Goal: Task Accomplishment & Management: Complete application form

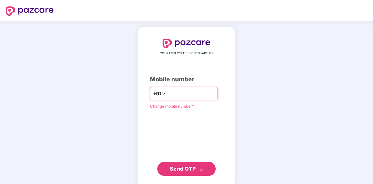
click at [171, 92] on input "number" at bounding box center [191, 93] width 48 height 9
type input "**********"
click at [195, 172] on span "Send OTP" at bounding box center [187, 169] width 34 height 8
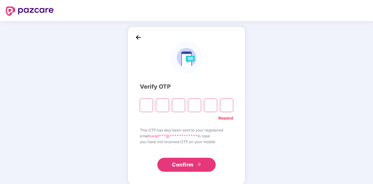
type input "*"
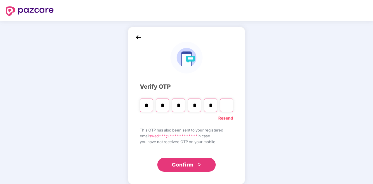
type input "*"
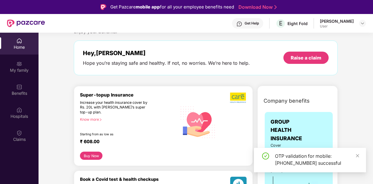
scroll to position [29, 0]
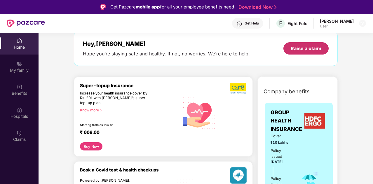
click at [312, 51] on div "Raise a claim" at bounding box center [306, 48] width 31 height 6
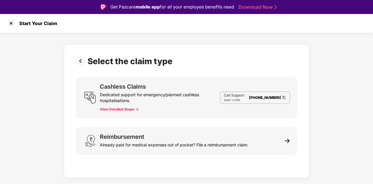
scroll to position [0, 0]
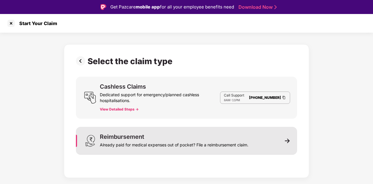
click at [238, 147] on div "Already paid for medical expenses out of pocket? File a reimbursement claim." at bounding box center [174, 144] width 149 height 8
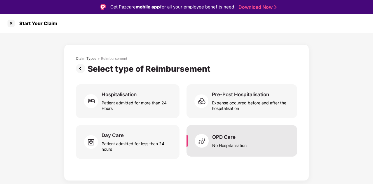
click at [222, 138] on div "OPD Care" at bounding box center [223, 137] width 23 height 6
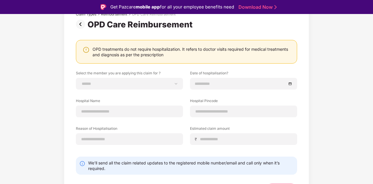
scroll to position [56, 0]
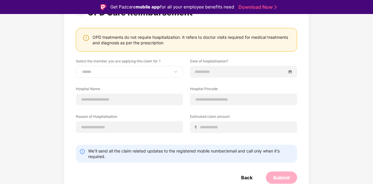
click at [148, 75] on div "**********" at bounding box center [129, 72] width 107 height 12
click at [160, 71] on select "**********" at bounding box center [129, 72] width 97 height 5
select select "**********"
click at [81, 70] on select "**********" at bounding box center [129, 72] width 97 height 5
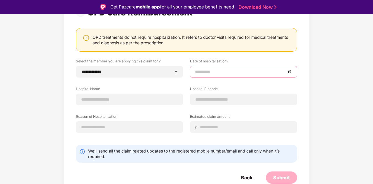
click at [200, 72] on input at bounding box center [240, 72] width 91 height 6
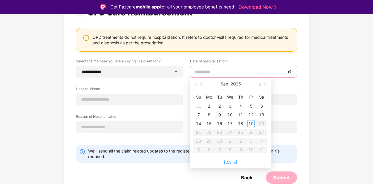
type input "**********"
click at [219, 114] on div "9" at bounding box center [219, 115] width 7 height 7
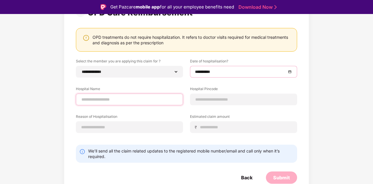
click at [154, 98] on input at bounding box center [129, 100] width 97 height 6
type input "**********"
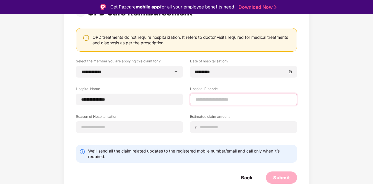
click at [209, 99] on input at bounding box center [243, 100] width 97 height 6
type input "******"
select select "**********"
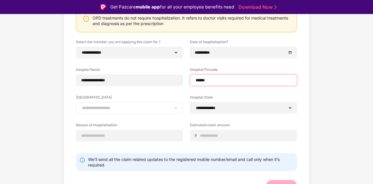
scroll to position [84, 0]
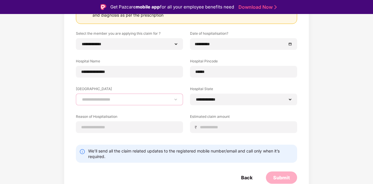
click at [155, 99] on select "**********" at bounding box center [129, 99] width 97 height 5
select select "**********"
click at [81, 97] on select "**********" at bounding box center [129, 99] width 97 height 5
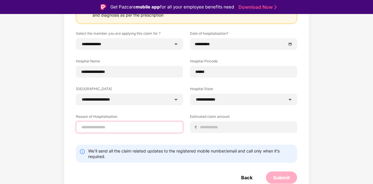
click at [154, 127] on input at bounding box center [129, 127] width 97 height 6
type input "**********"
click at [220, 127] on input at bounding box center [246, 127] width 93 height 6
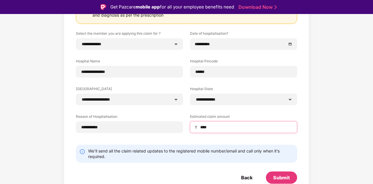
type input "****"
click at [69, 106] on div "**********" at bounding box center [186, 79] width 245 height 239
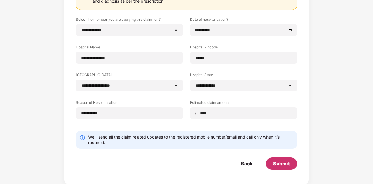
click at [278, 161] on div "Submit" at bounding box center [281, 164] width 17 height 6
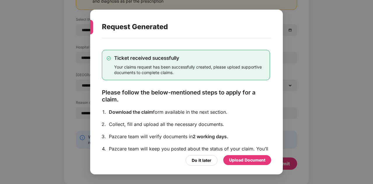
click at [241, 159] on div "Upload Document" at bounding box center [247, 160] width 36 height 6
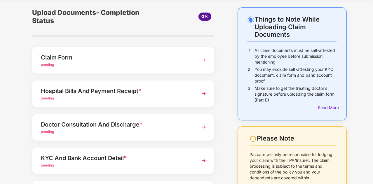
scroll to position [29, 0]
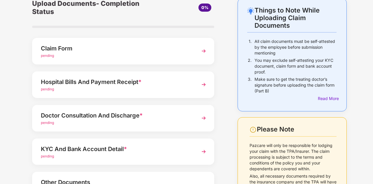
click at [195, 54] on div "Claim Form pending" at bounding box center [123, 51] width 182 height 27
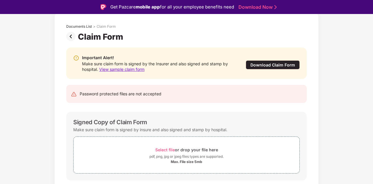
scroll to position [46, 0]
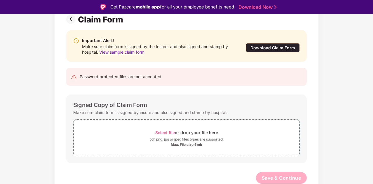
click at [276, 48] on div "Download Claim Form" at bounding box center [273, 47] width 54 height 9
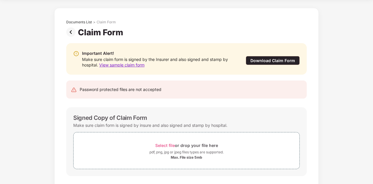
scroll to position [0, 0]
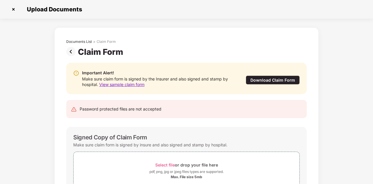
click at [70, 50] on img at bounding box center [72, 51] width 12 height 9
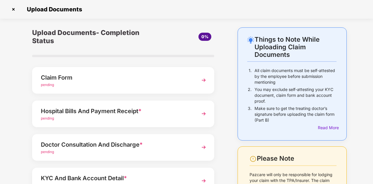
click at [12, 8] on img at bounding box center [13, 9] width 9 height 9
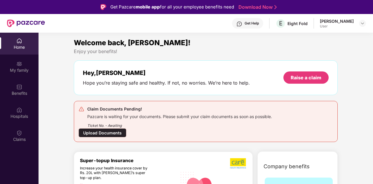
click at [114, 133] on div "Upload Documents" at bounding box center [103, 133] width 48 height 9
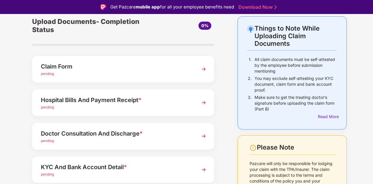
scroll to position [58, 0]
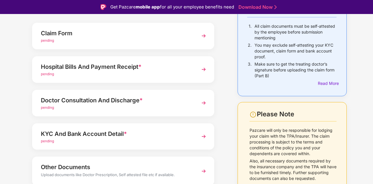
click at [175, 76] on div "pending" at bounding box center [116, 75] width 151 height 6
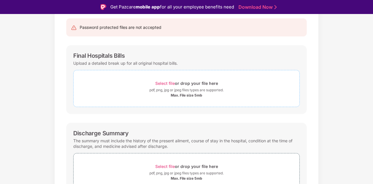
click at [171, 84] on span "Select file" at bounding box center [165, 83] width 20 height 5
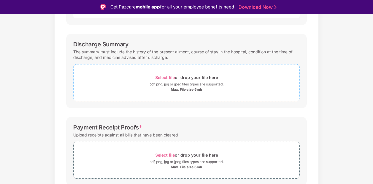
scroll to position [197, 0]
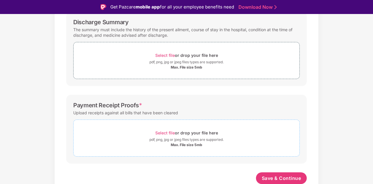
click at [166, 131] on span "Select file" at bounding box center [165, 133] width 20 height 5
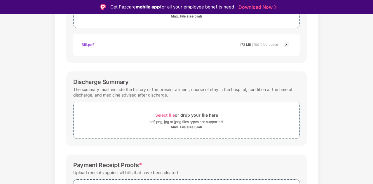
scroll to position [79, 0]
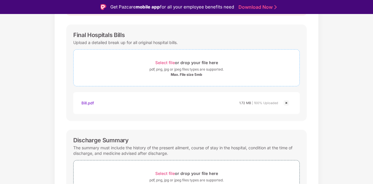
click at [167, 62] on span "Select file" at bounding box center [165, 62] width 20 height 5
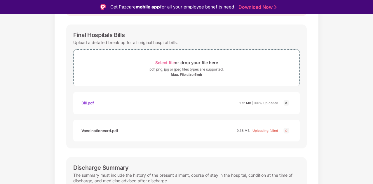
click at [285, 131] on img at bounding box center [286, 130] width 7 height 7
click at [288, 131] on img at bounding box center [286, 130] width 7 height 7
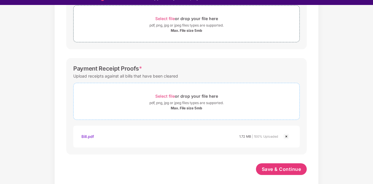
scroll to position [14, 0]
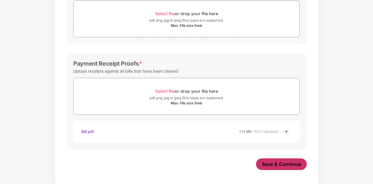
click at [279, 167] on button "Save & Continue" at bounding box center [281, 165] width 51 height 12
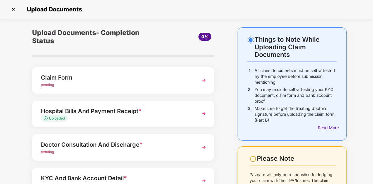
scroll to position [58, 0]
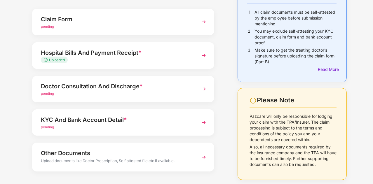
click at [178, 89] on div "Doctor Consultation And Discharge *" at bounding box center [116, 86] width 151 height 9
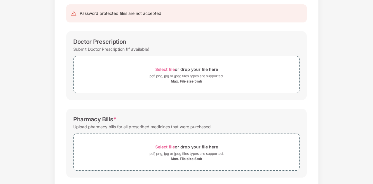
scroll to position [0, 0]
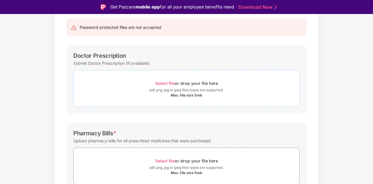
click at [172, 84] on span "Select file" at bounding box center [165, 83] width 20 height 5
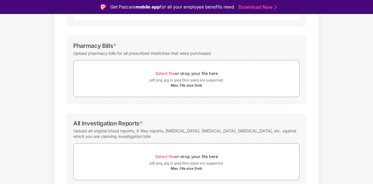
scroll to position [175, 0]
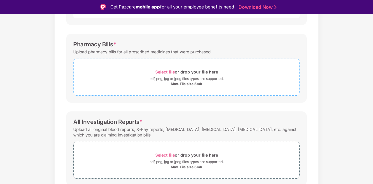
click at [165, 70] on span "Select file" at bounding box center [165, 72] width 20 height 5
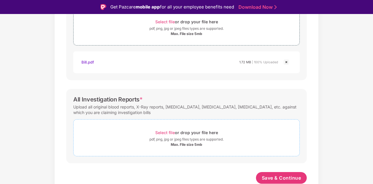
scroll to position [225, 0]
click at [164, 132] on span "Select file" at bounding box center [165, 133] width 20 height 5
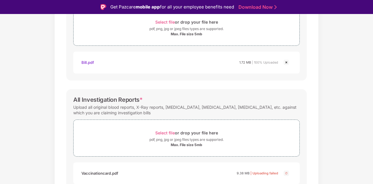
scroll to position [253, 0]
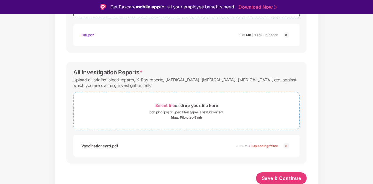
click at [171, 103] on span "Select file" at bounding box center [165, 105] width 20 height 5
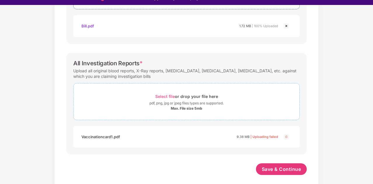
scroll to position [14, 0]
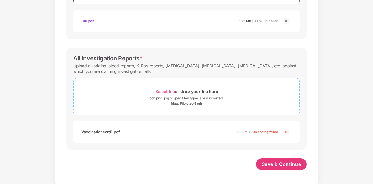
click at [166, 91] on span "Select file" at bounding box center [165, 91] width 20 height 5
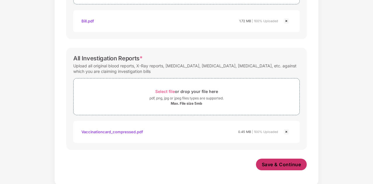
click at [279, 167] on span "Save & Continue" at bounding box center [281, 165] width 39 height 6
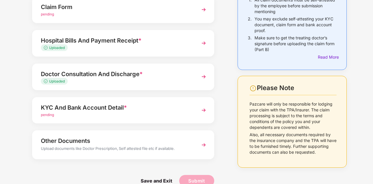
scroll to position [82, 0]
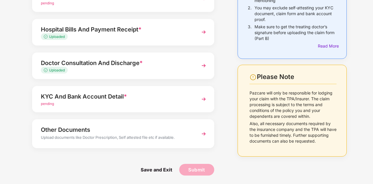
click at [200, 99] on img at bounding box center [204, 99] width 11 height 11
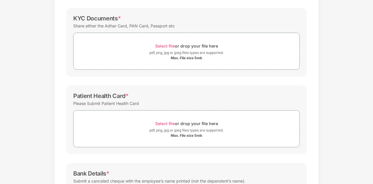
scroll to position [0, 0]
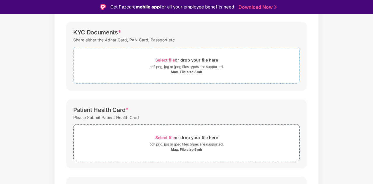
click at [166, 59] on span "Select file" at bounding box center [165, 60] width 20 height 5
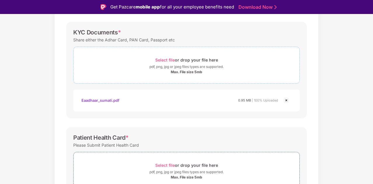
click at [167, 60] on span "Select file" at bounding box center [165, 60] width 20 height 5
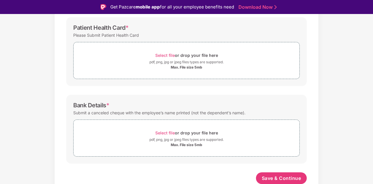
scroll to position [190, 0]
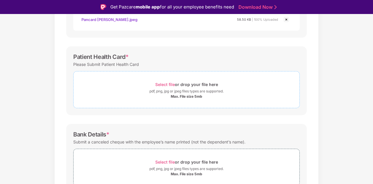
click at [171, 85] on span "Select file" at bounding box center [165, 84] width 20 height 5
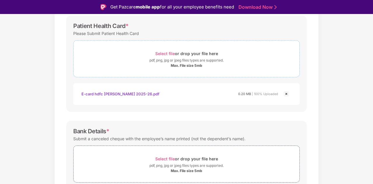
scroll to position [219, 0]
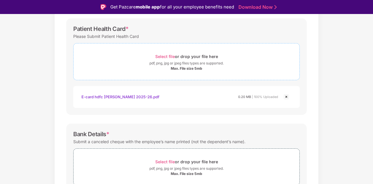
click at [163, 54] on span "Select file" at bounding box center [165, 56] width 20 height 5
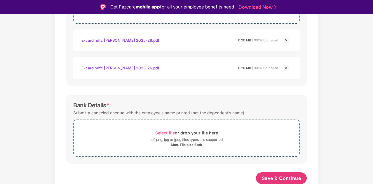
scroll to position [14, 0]
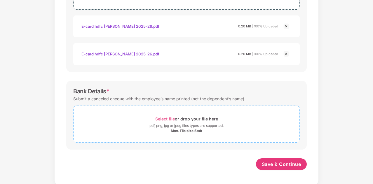
click at [166, 120] on span "Select file" at bounding box center [165, 119] width 20 height 5
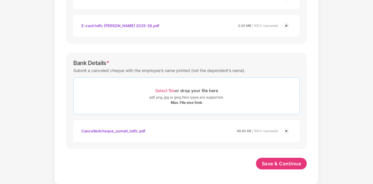
scroll to position [303, 0]
click at [283, 167] on button "Save & Continue" at bounding box center [281, 165] width 51 height 12
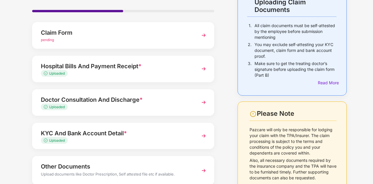
scroll to position [23, 0]
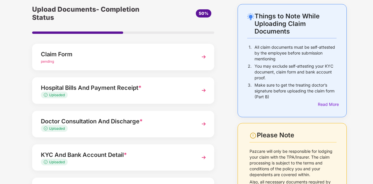
click at [200, 62] on img at bounding box center [204, 57] width 11 height 11
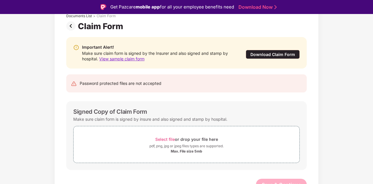
scroll to position [46, 0]
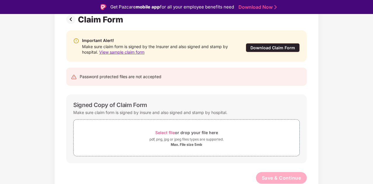
click at [134, 51] on span "View sample claim form" at bounding box center [121, 52] width 45 height 5
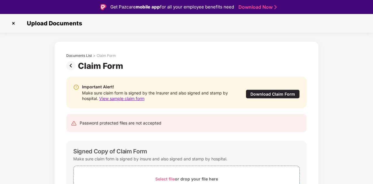
click at [270, 93] on div "Download Claim Form" at bounding box center [273, 94] width 54 height 9
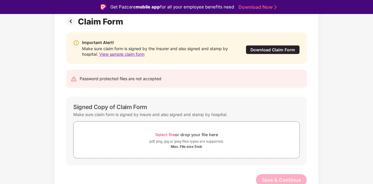
scroll to position [46, 0]
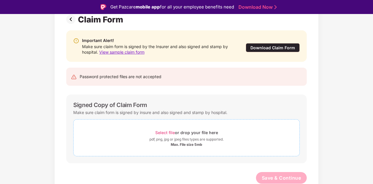
click at [169, 131] on span "Select file" at bounding box center [165, 132] width 20 height 5
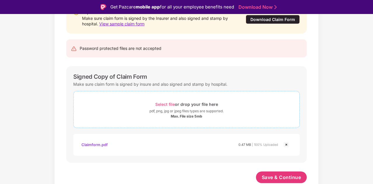
scroll to position [74, 0]
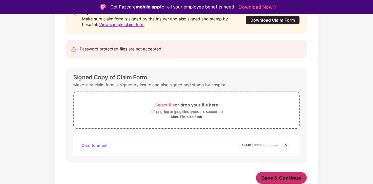
click at [271, 177] on span "Save & Continue" at bounding box center [281, 178] width 39 height 6
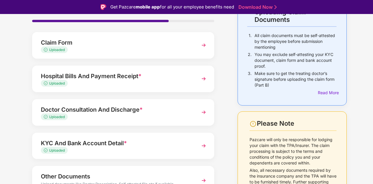
scroll to position [0, 0]
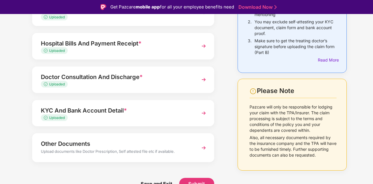
click at [191, 150] on div "Upload documents like Doctor Prescription, Self attested file etc if available." at bounding box center [116, 153] width 151 height 8
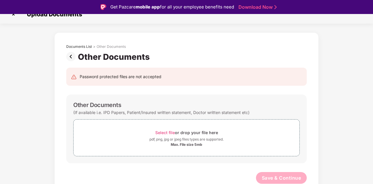
scroll to position [14, 0]
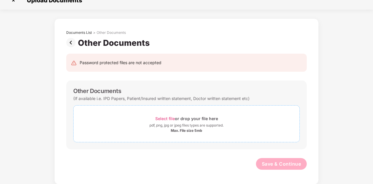
click at [168, 117] on span "Select file" at bounding box center [165, 118] width 20 height 5
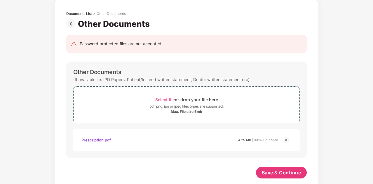
scroll to position [37, 0]
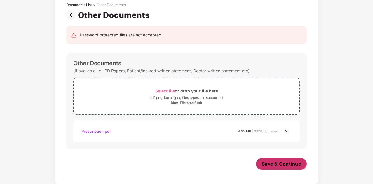
click at [273, 161] on span "Save & Continue" at bounding box center [281, 164] width 39 height 6
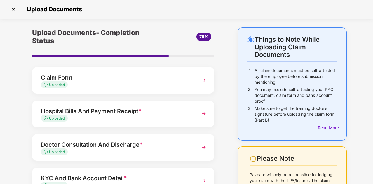
scroll to position [79, 0]
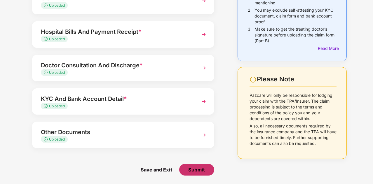
click at [193, 169] on span "Submit" at bounding box center [196, 170] width 17 height 6
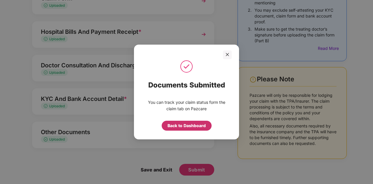
click at [182, 127] on div "Back to Dashboard" at bounding box center [187, 126] width 38 height 6
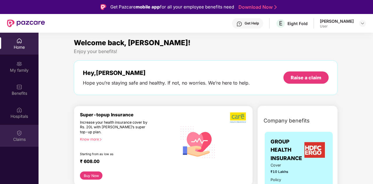
click at [19, 130] on div at bounding box center [19, 133] width 6 height 6
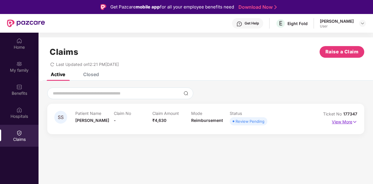
click at [355, 122] on img at bounding box center [355, 122] width 5 height 6
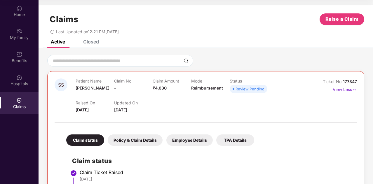
click at [97, 44] on div "Closed" at bounding box center [91, 42] width 16 height 6
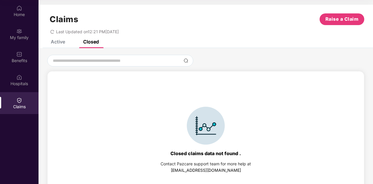
click at [60, 44] on div "Active" at bounding box center [58, 42] width 14 height 6
